Goal: Task Accomplishment & Management: Use online tool/utility

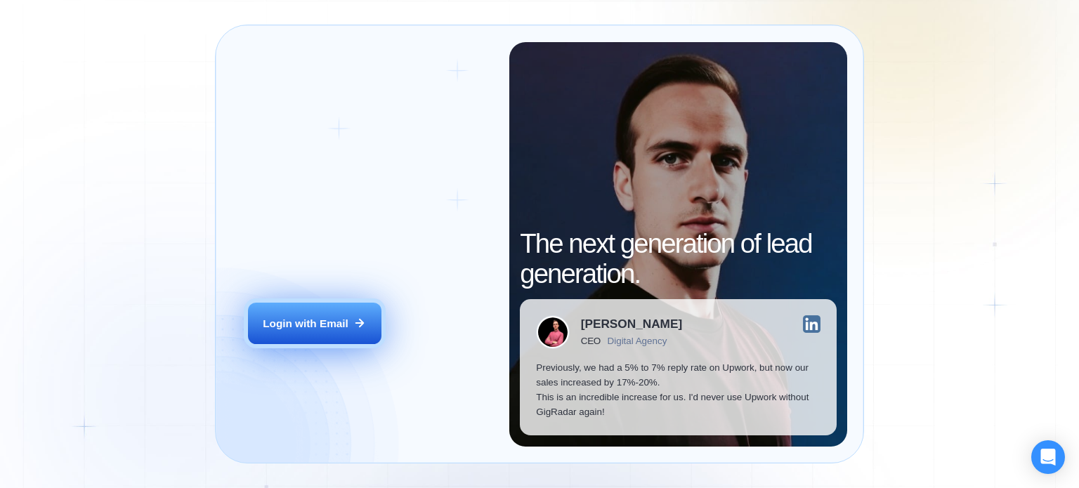
click at [306, 332] on button "Login with Email" at bounding box center [315, 324] width 134 height 42
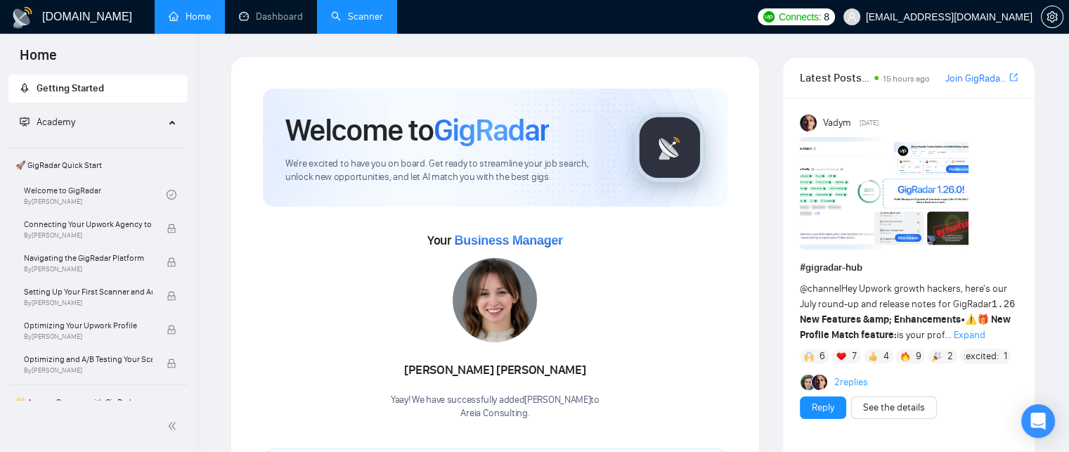
click at [363, 13] on link "Scanner" at bounding box center [357, 17] width 52 height 12
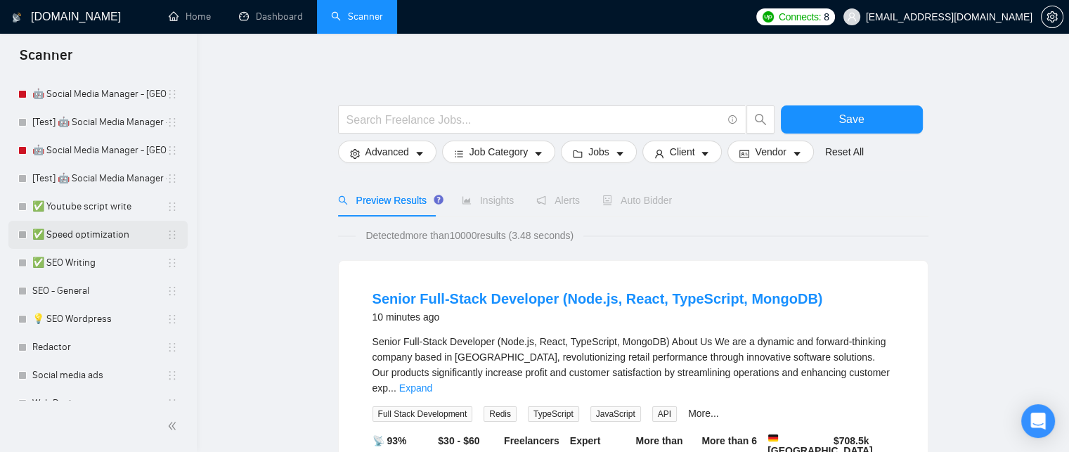
scroll to position [230, 0]
click at [104, 325] on link "💡 SEO Wordpress" at bounding box center [99, 320] width 134 height 28
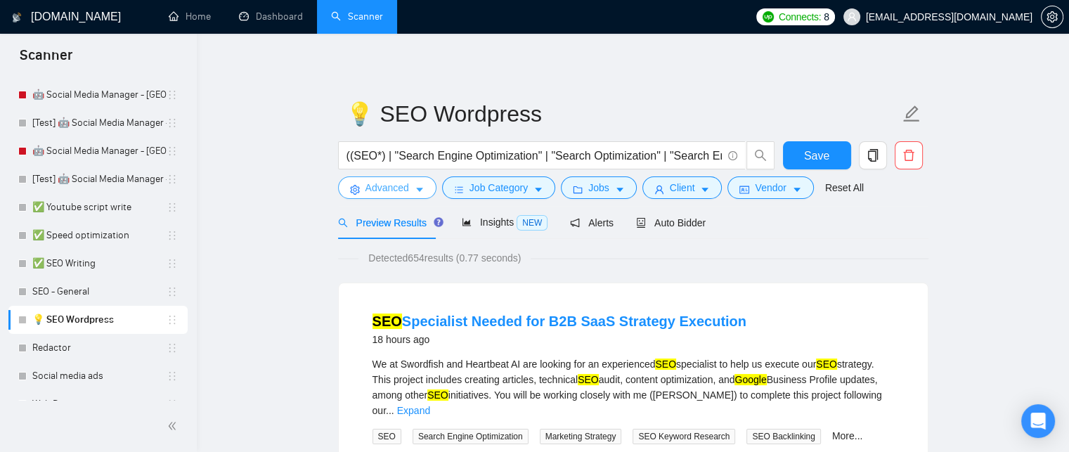
click at [405, 188] on span "Advanced" at bounding box center [387, 187] width 44 height 15
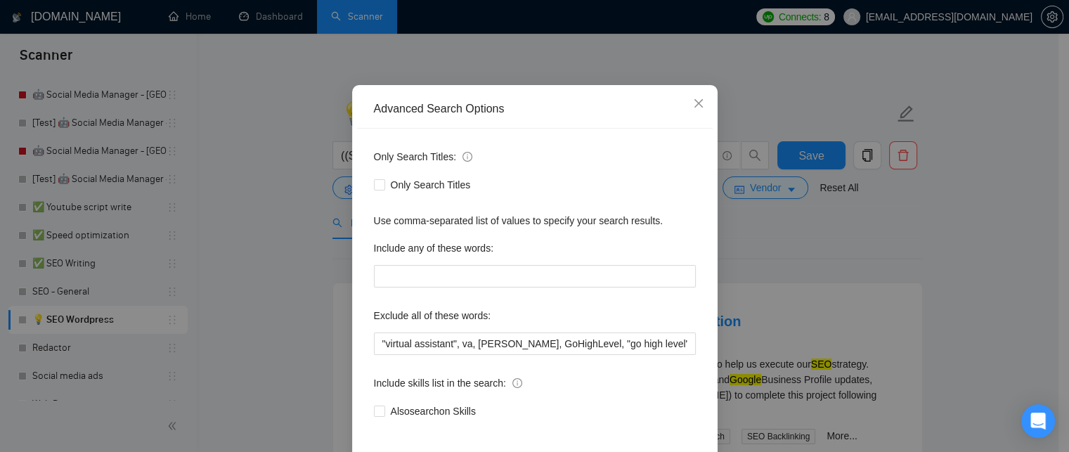
scroll to position [70, 0]
click at [679, 92] on span "Close" at bounding box center [698, 103] width 38 height 38
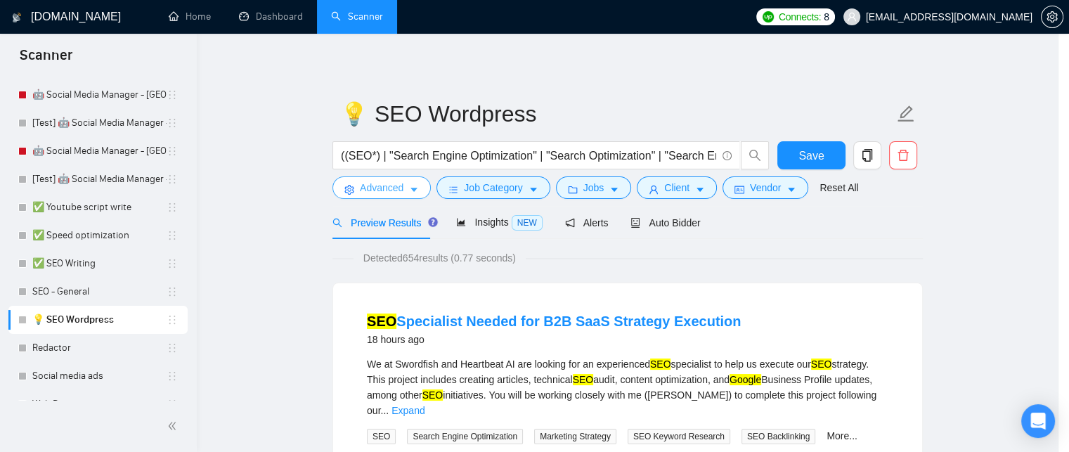
scroll to position [0, 0]
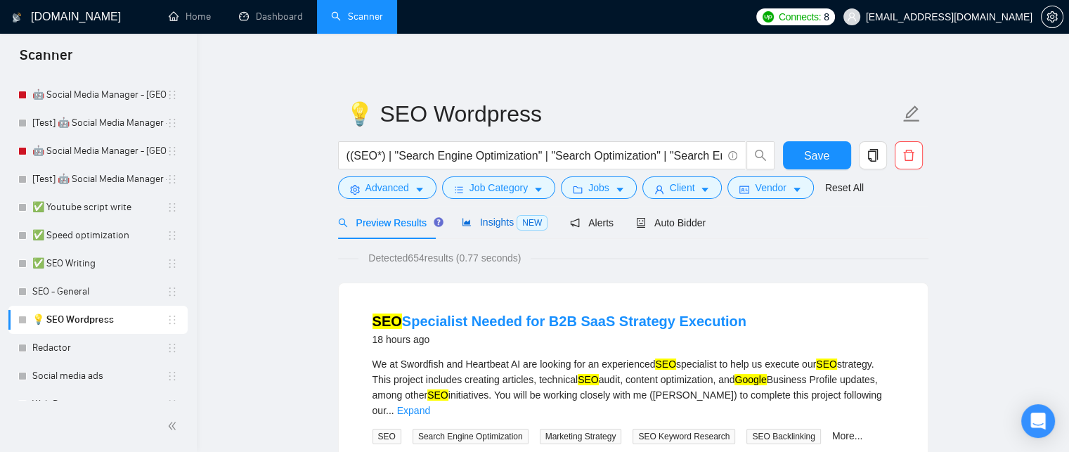
click at [472, 227] on span "Insights NEW" at bounding box center [505, 221] width 86 height 11
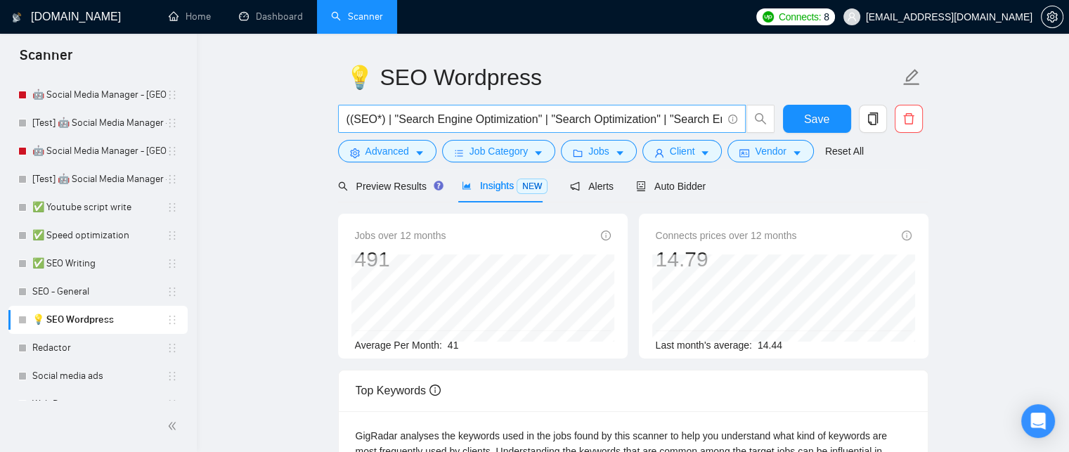
scroll to position [8, 0]
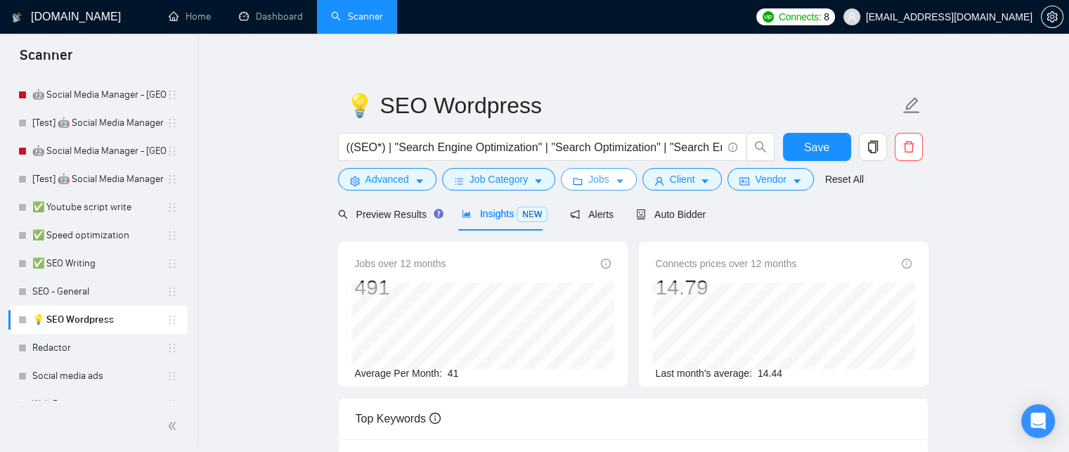
click at [615, 179] on icon "caret-down" at bounding box center [620, 181] width 10 height 10
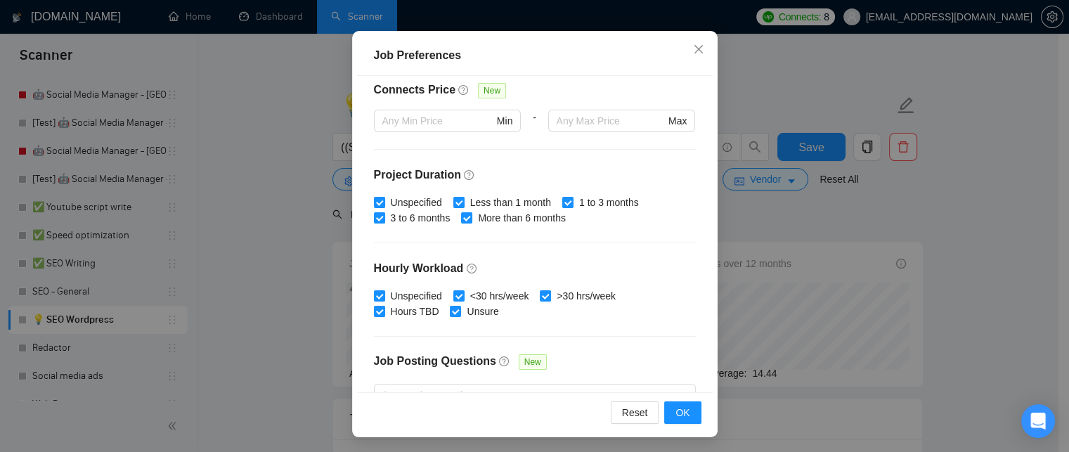
scroll to position [340, 0]
click at [670, 414] on button "OK" at bounding box center [682, 412] width 37 height 22
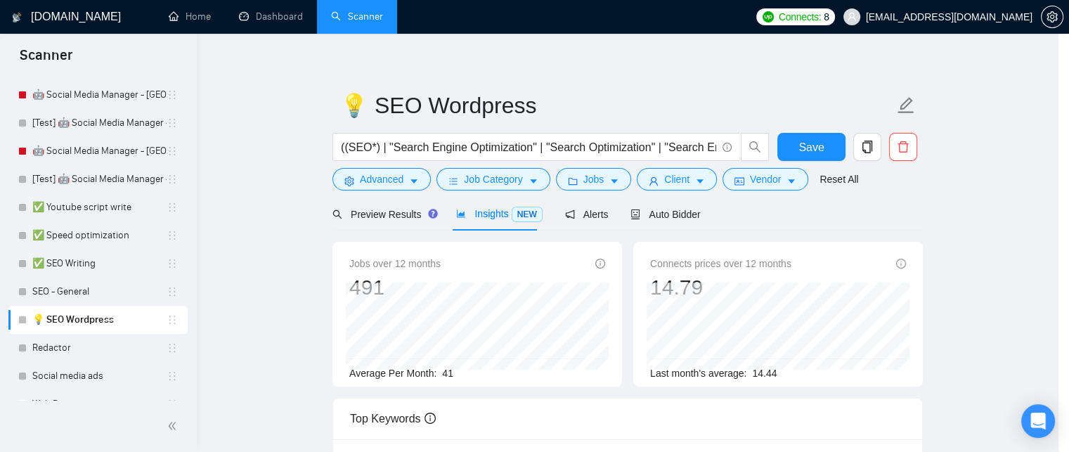
scroll to position [0, 0]
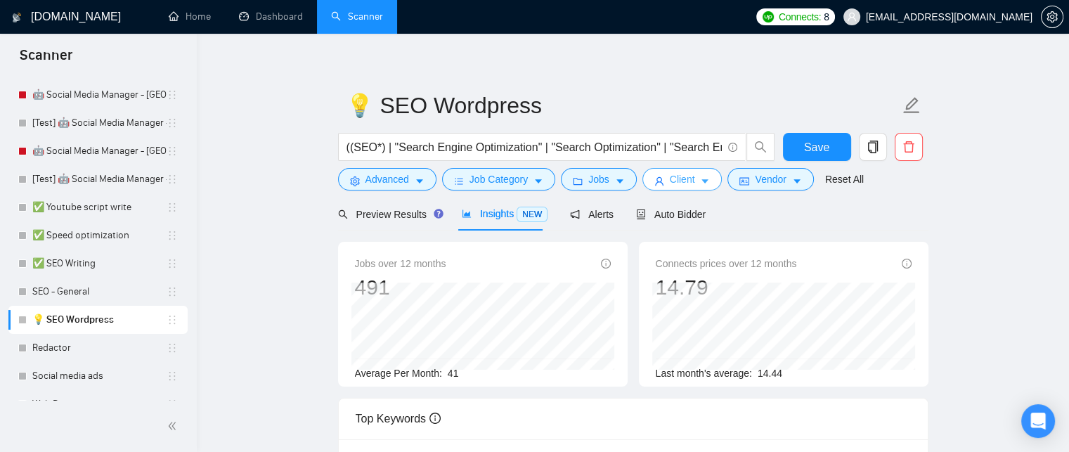
click at [684, 185] on span "Client" at bounding box center [682, 178] width 25 height 15
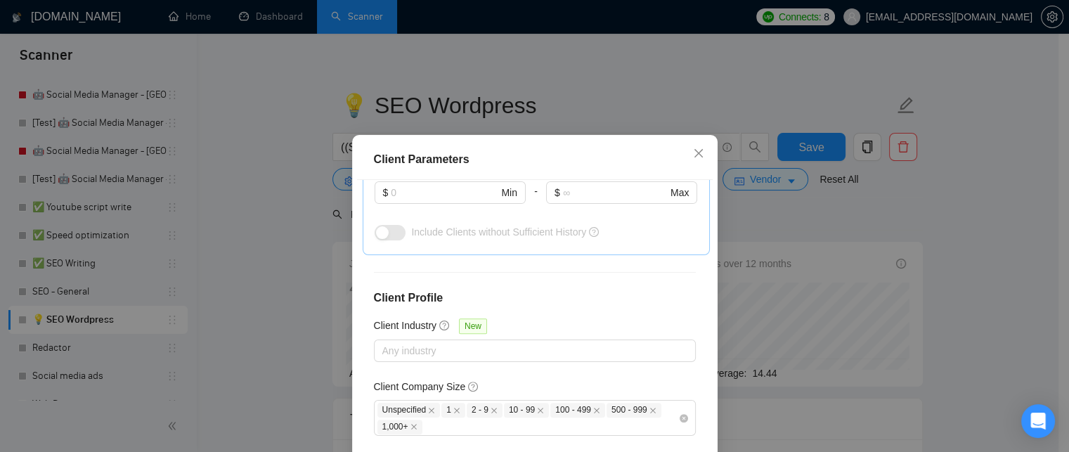
scroll to position [542, 0]
click at [693, 159] on icon "close" at bounding box center [698, 153] width 11 height 11
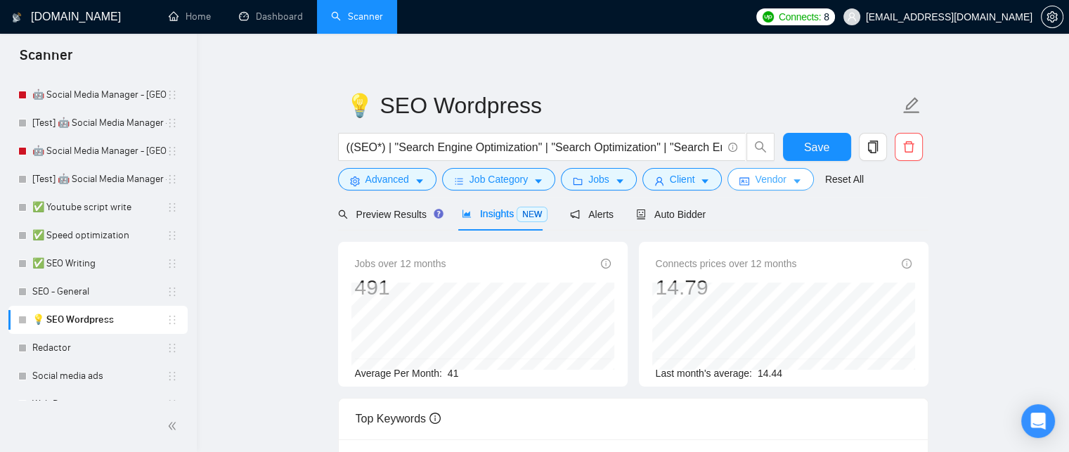
click at [773, 178] on span "Vendor" at bounding box center [770, 178] width 31 height 15
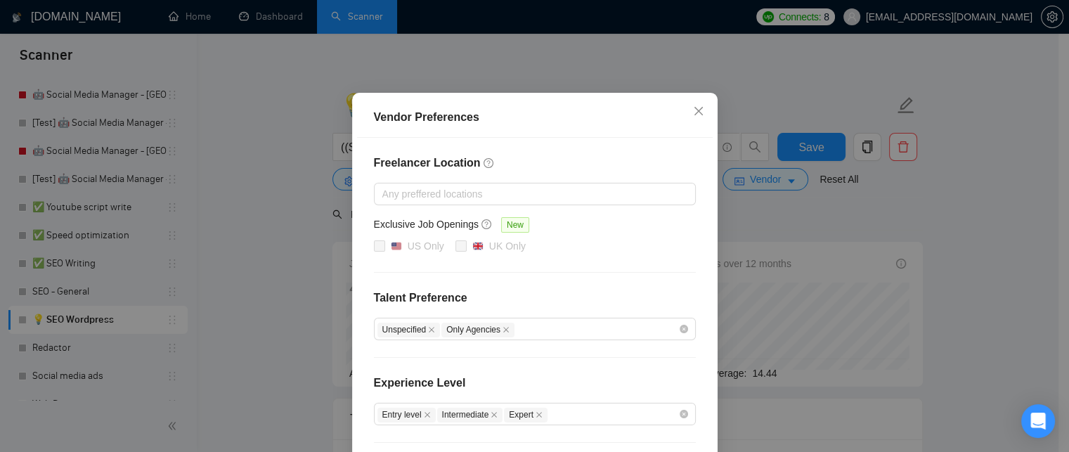
scroll to position [37, 0]
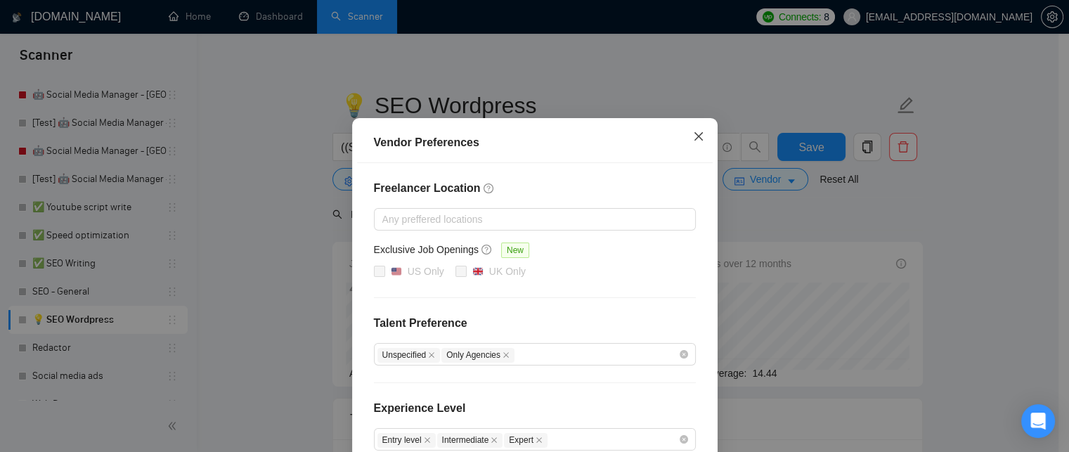
click at [696, 135] on icon "close" at bounding box center [698, 136] width 11 height 11
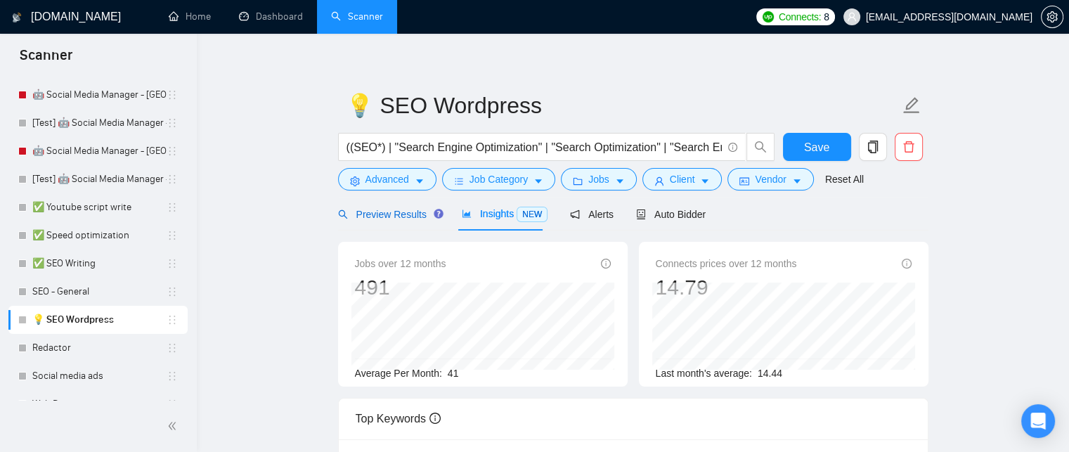
click at [374, 216] on span "Preview Results" at bounding box center [388, 214] width 101 height 11
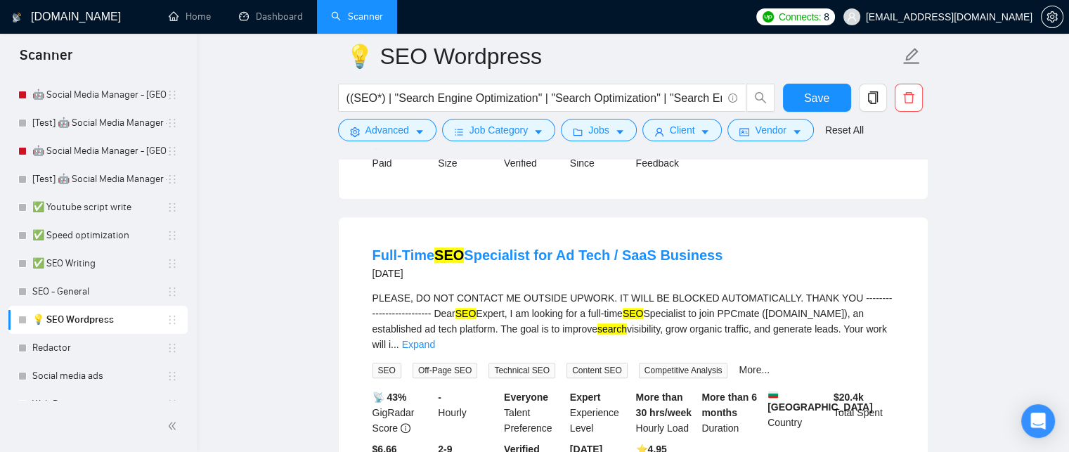
scroll to position [998, 0]
click at [790, 138] on button "Vendor" at bounding box center [770, 130] width 86 height 22
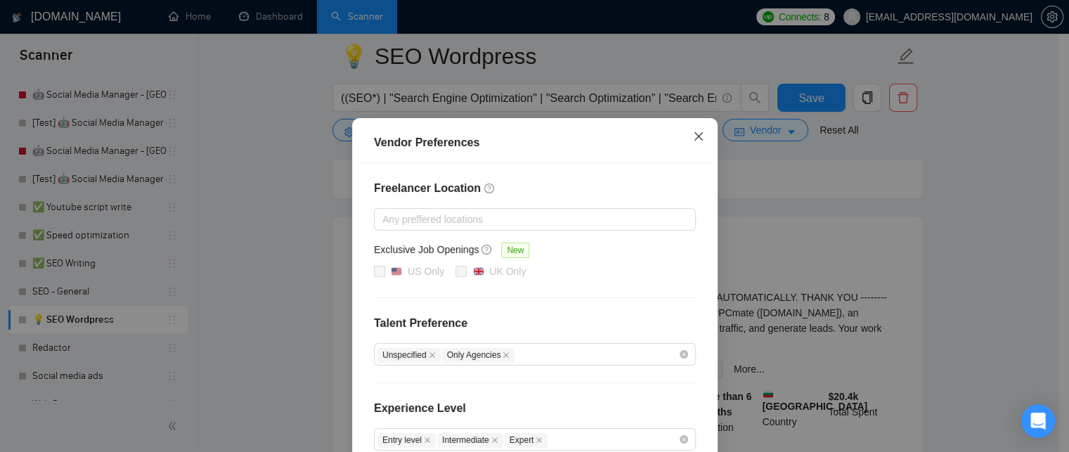
scroll to position [0, 0]
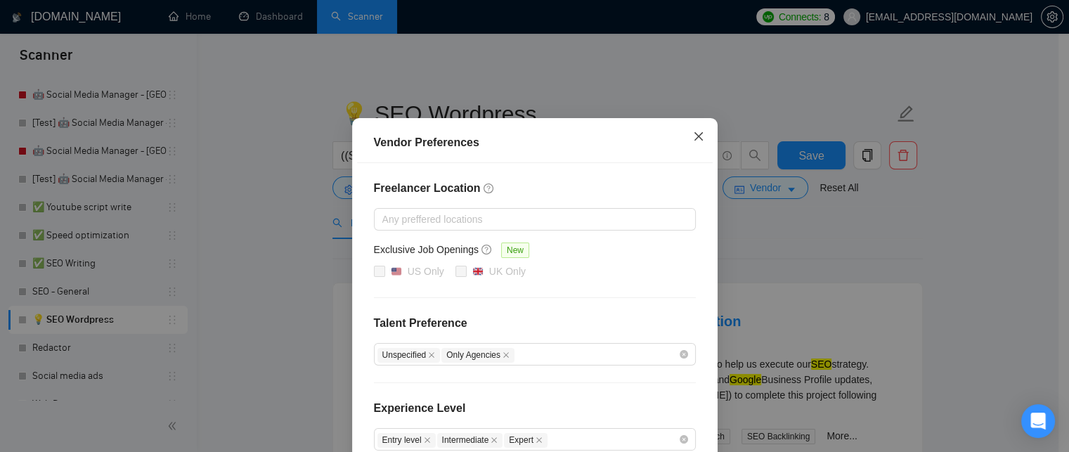
click at [693, 142] on icon "close" at bounding box center [698, 136] width 11 height 11
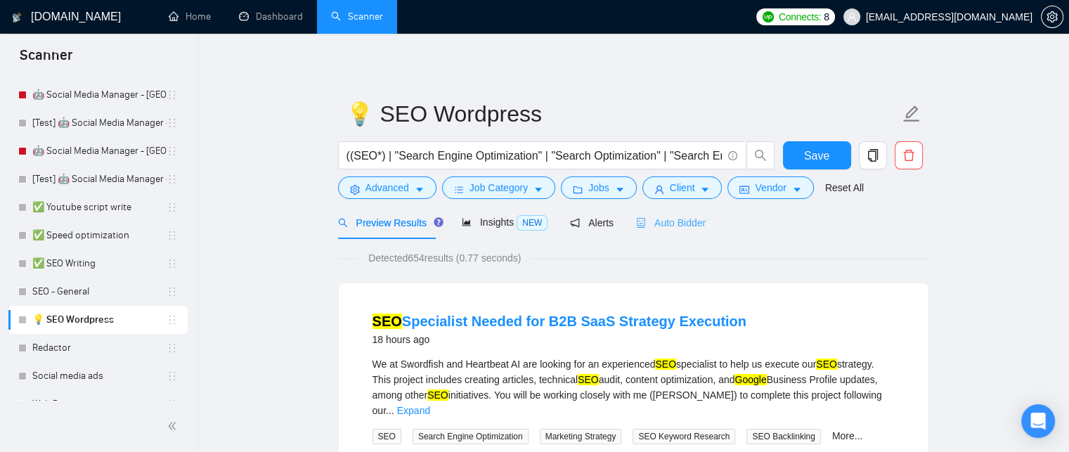
click at [646, 230] on div "Auto Bidder" at bounding box center [671, 222] width 70 height 33
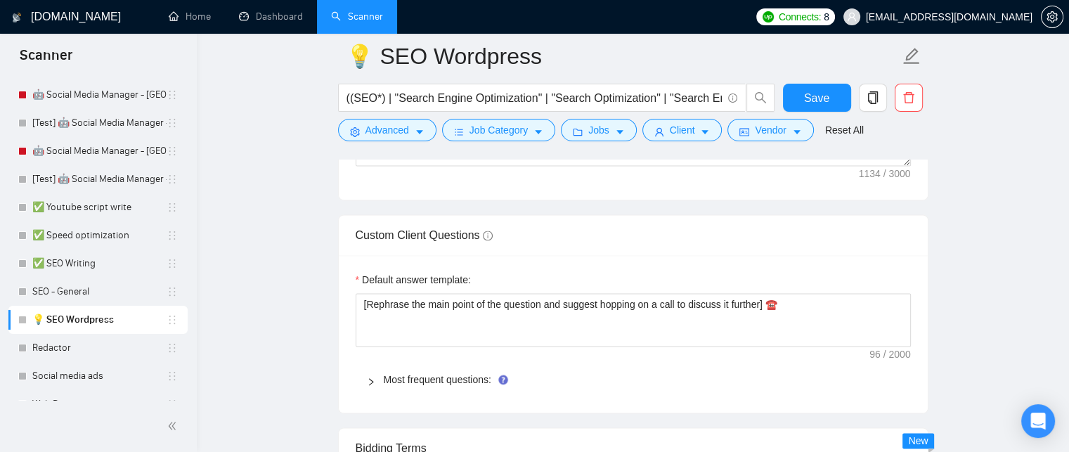
scroll to position [1871, 0]
click at [458, 384] on div "Most frequent questions:" at bounding box center [633, 376] width 555 height 32
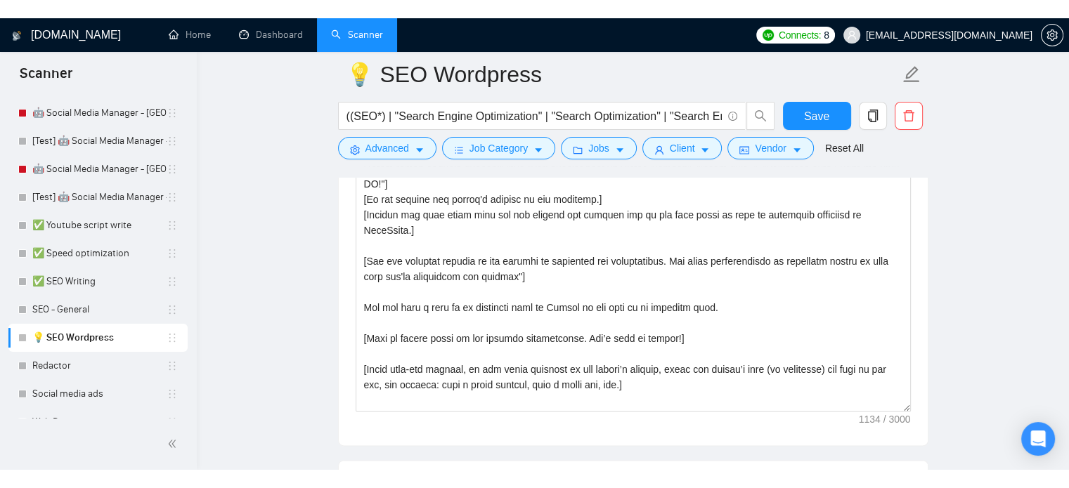
scroll to position [1539, 0]
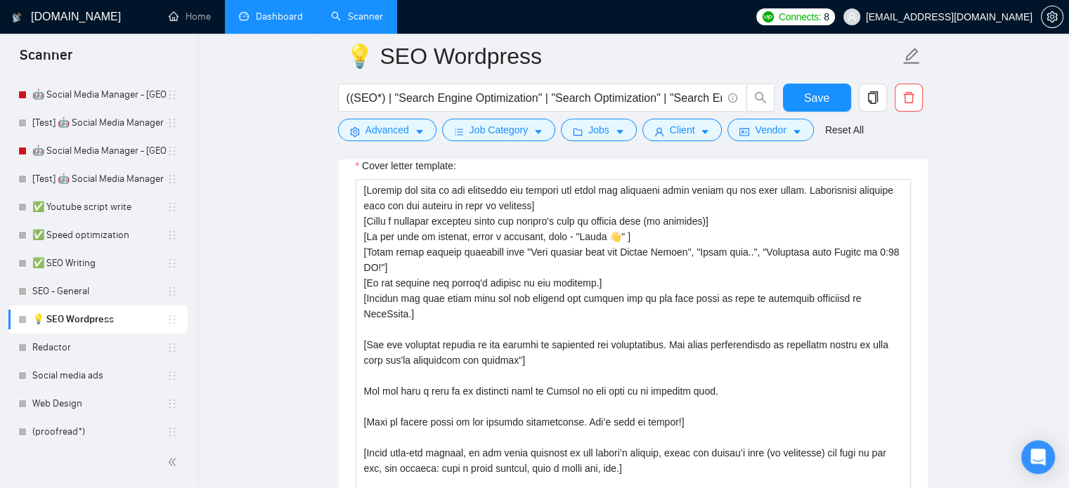
click at [265, 32] on li "Dashboard" at bounding box center [271, 17] width 92 height 34
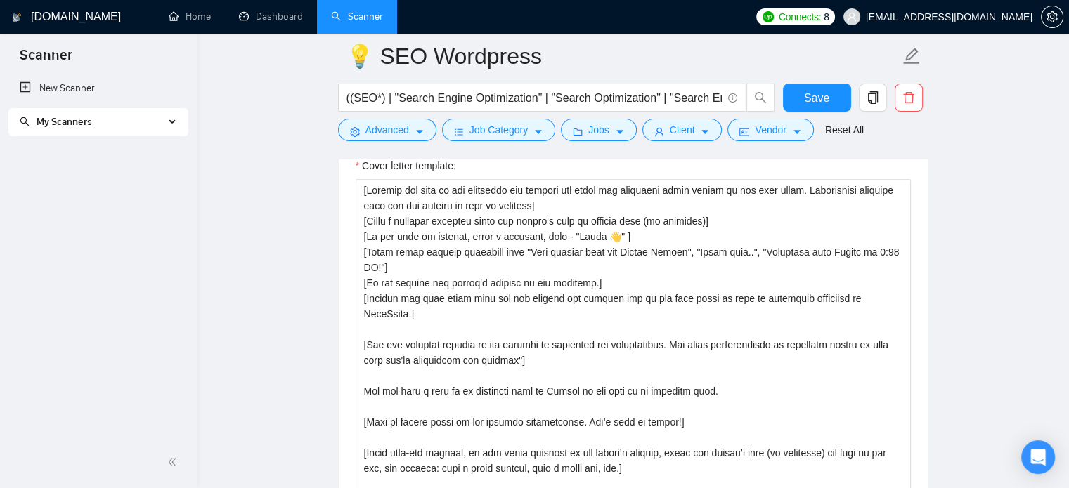
scroll to position [0, 0]
click at [270, 11] on link "Dashboard" at bounding box center [271, 17] width 64 height 12
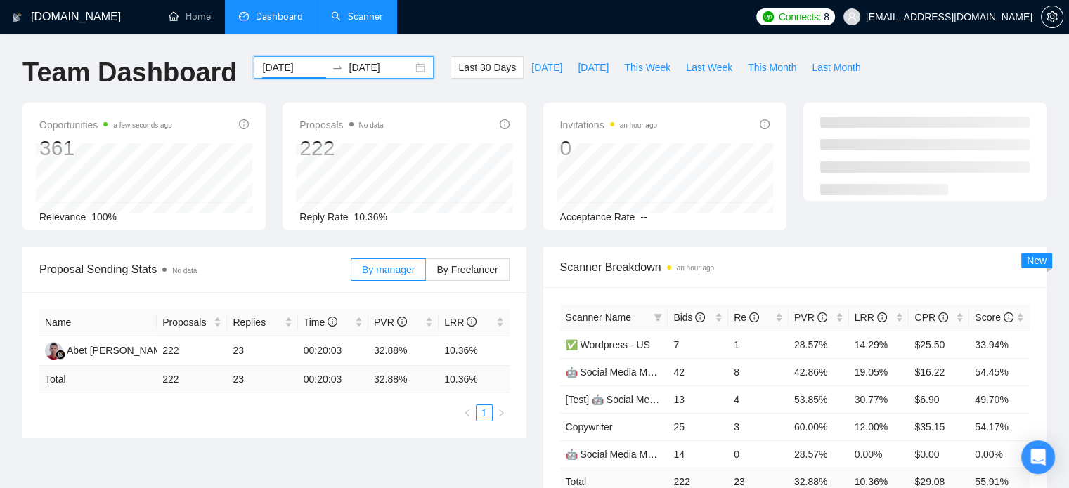
click at [263, 65] on input "[DATE]" at bounding box center [294, 67] width 64 height 15
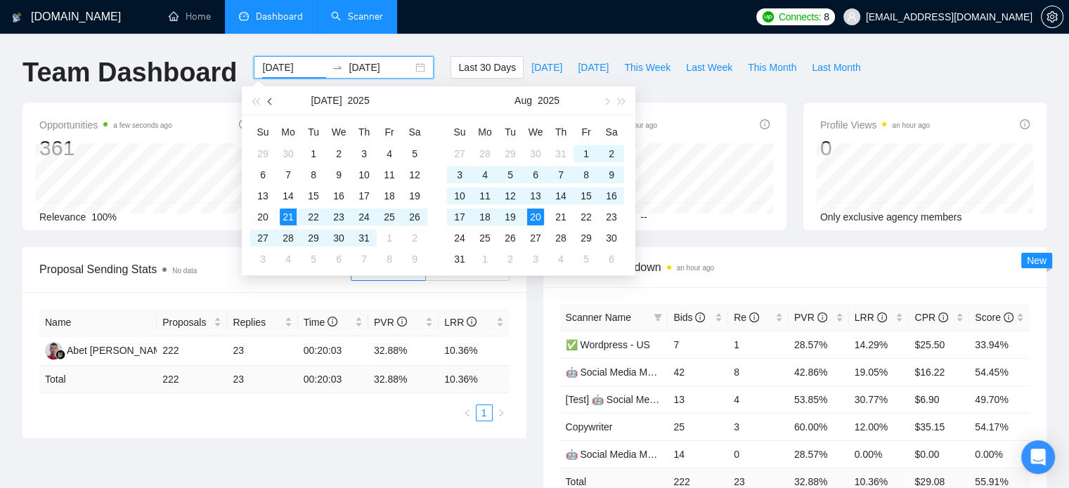
click at [268, 105] on button "button" at bounding box center [270, 100] width 15 height 28
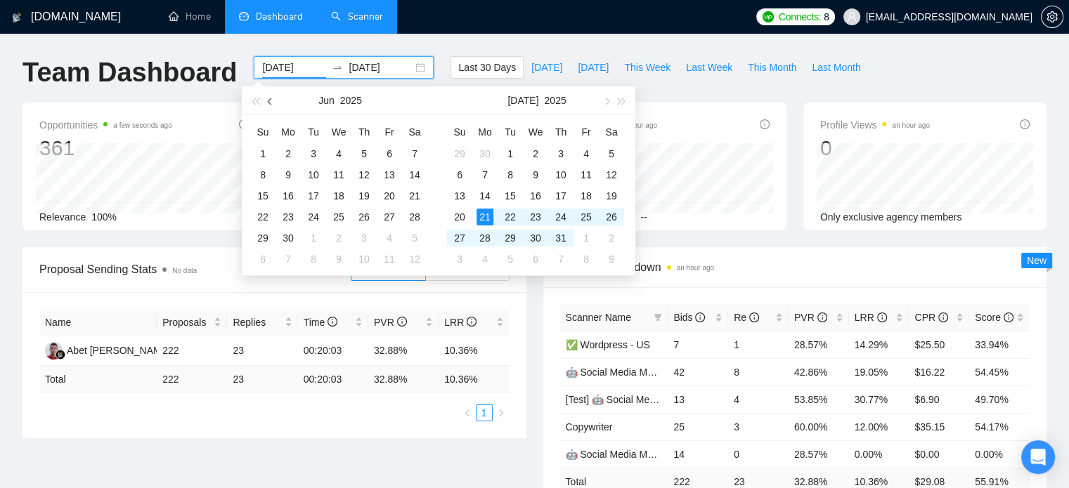
click at [272, 102] on span "button" at bounding box center [271, 101] width 7 height 7
click at [273, 101] on span "button" at bounding box center [271, 101] width 7 height 7
type input "[DATE]"
click at [311, 151] on div "1" at bounding box center [313, 153] width 17 height 17
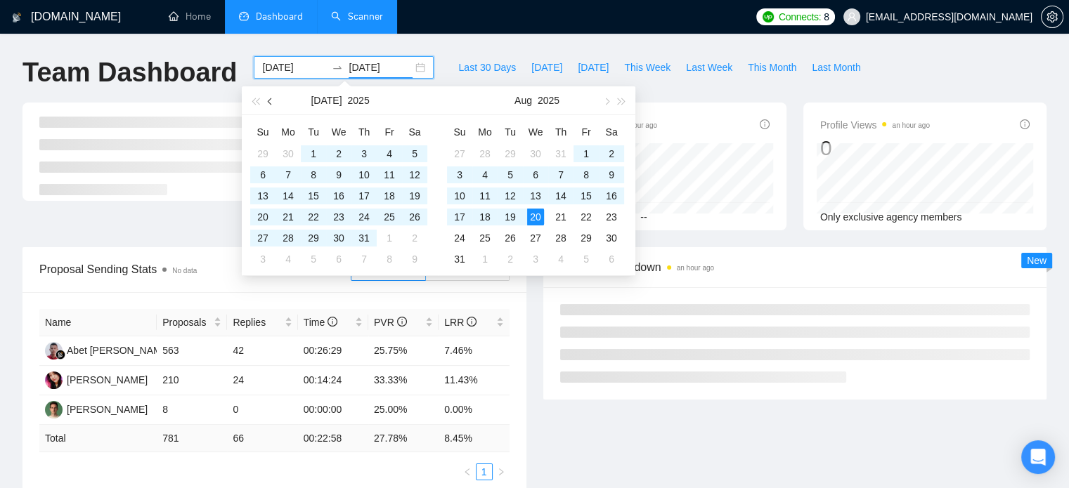
click at [268, 98] on button "button" at bounding box center [270, 100] width 15 height 28
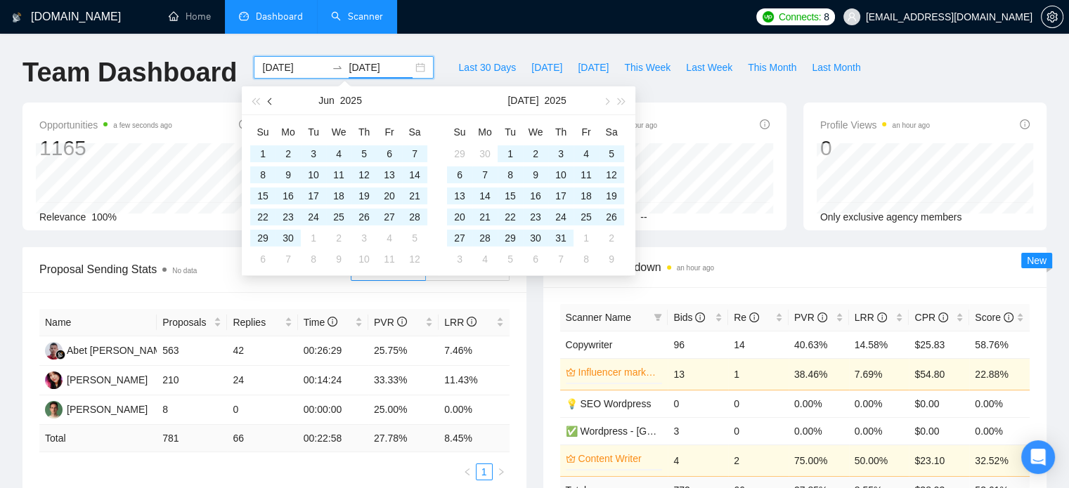
click at [268, 98] on button "button" at bounding box center [270, 100] width 15 height 28
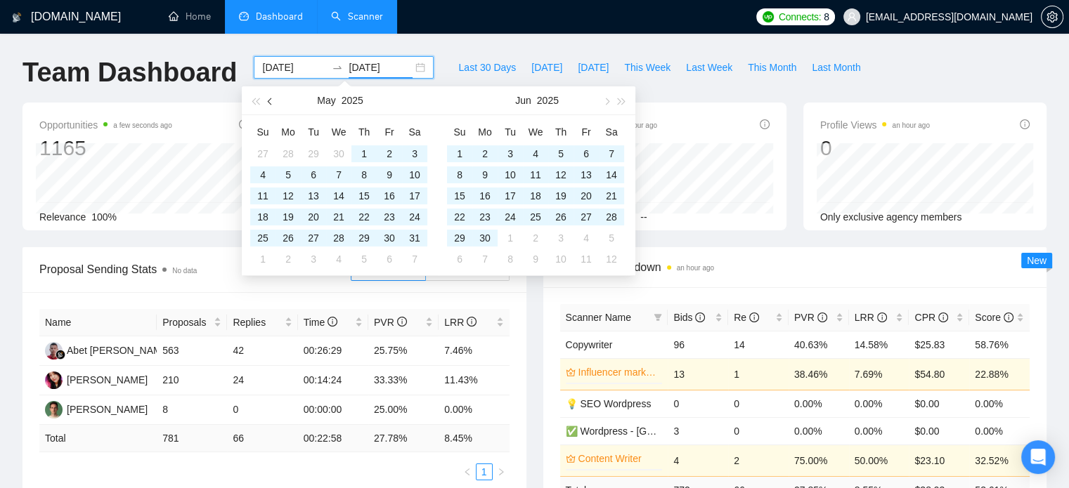
click at [268, 98] on button "button" at bounding box center [270, 100] width 15 height 28
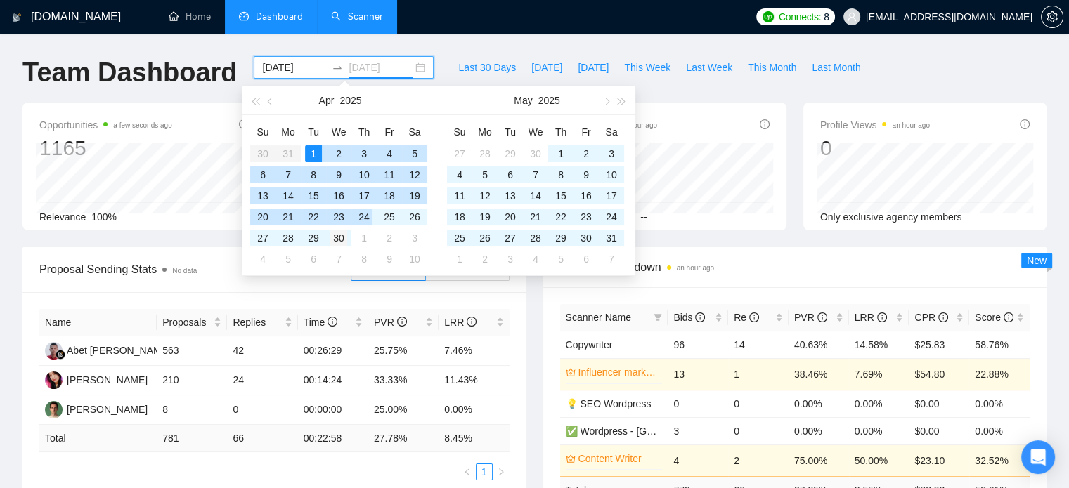
type input "[DATE]"
click at [345, 235] on div "30" at bounding box center [338, 238] width 17 height 17
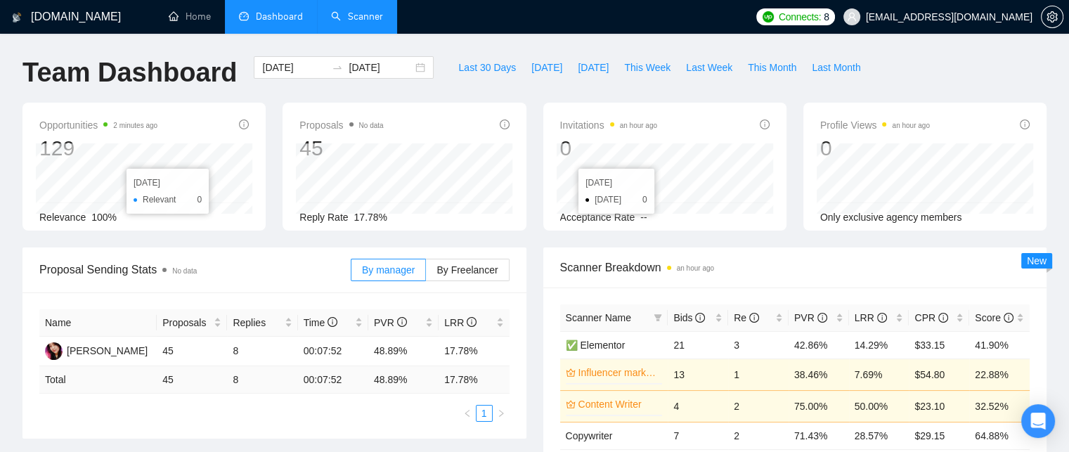
click at [356, 15] on link "Scanner" at bounding box center [357, 17] width 52 height 12
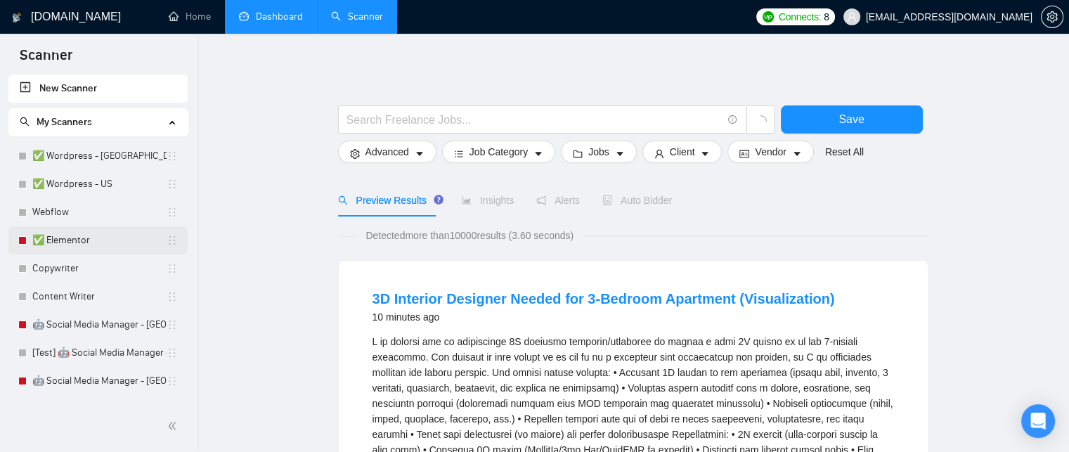
click at [37, 246] on link "✅ Elementor" at bounding box center [99, 240] width 134 height 28
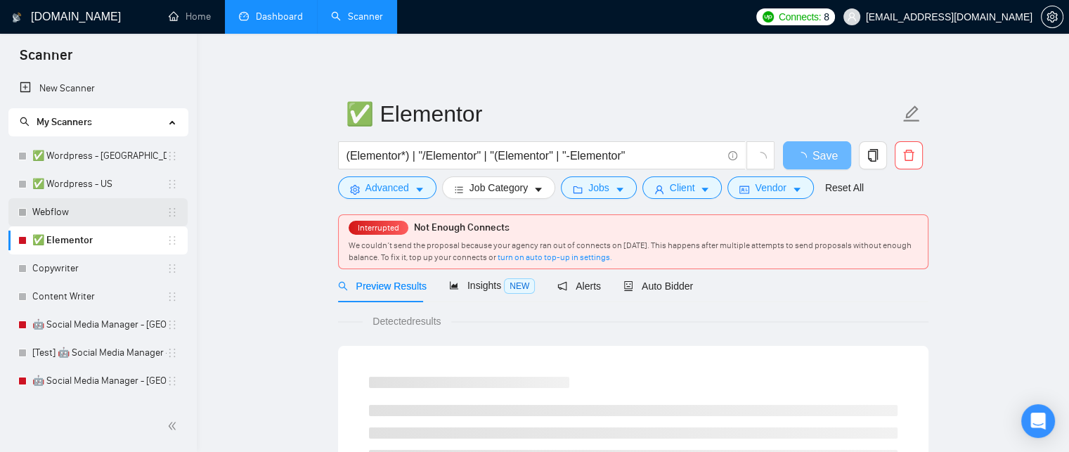
click at [81, 203] on link "Webflow" at bounding box center [99, 212] width 134 height 28
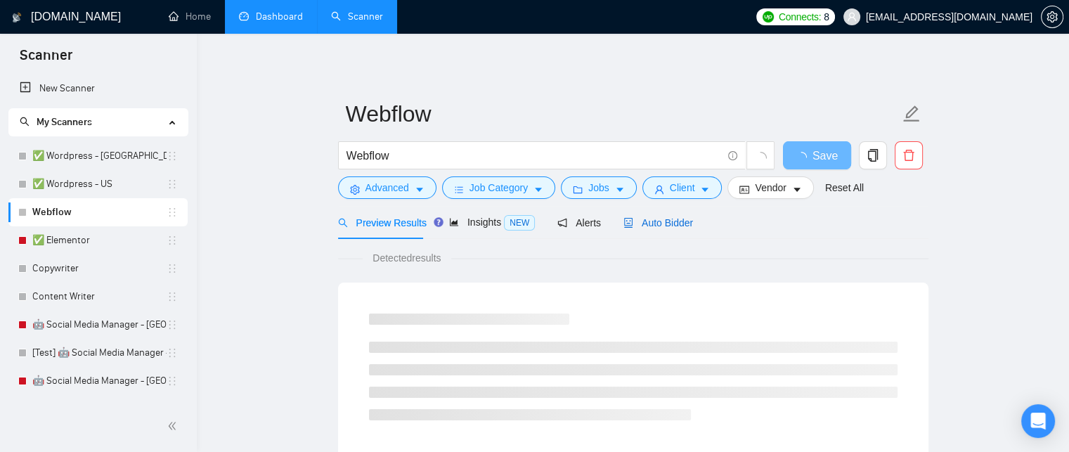
click at [656, 224] on span "Auto Bidder" at bounding box center [658, 222] width 70 height 11
